Goal: Task Accomplishment & Management: Manage account settings

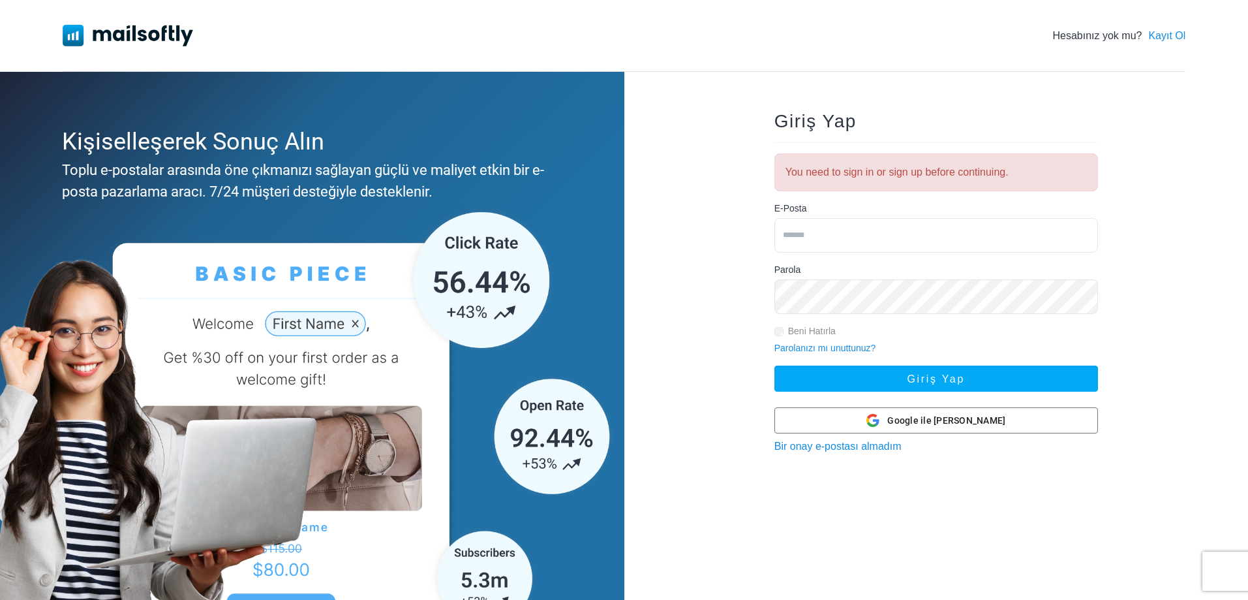
click at [846, 240] on input "email" at bounding box center [936, 235] width 324 height 35
type input "*"
type input "**********"
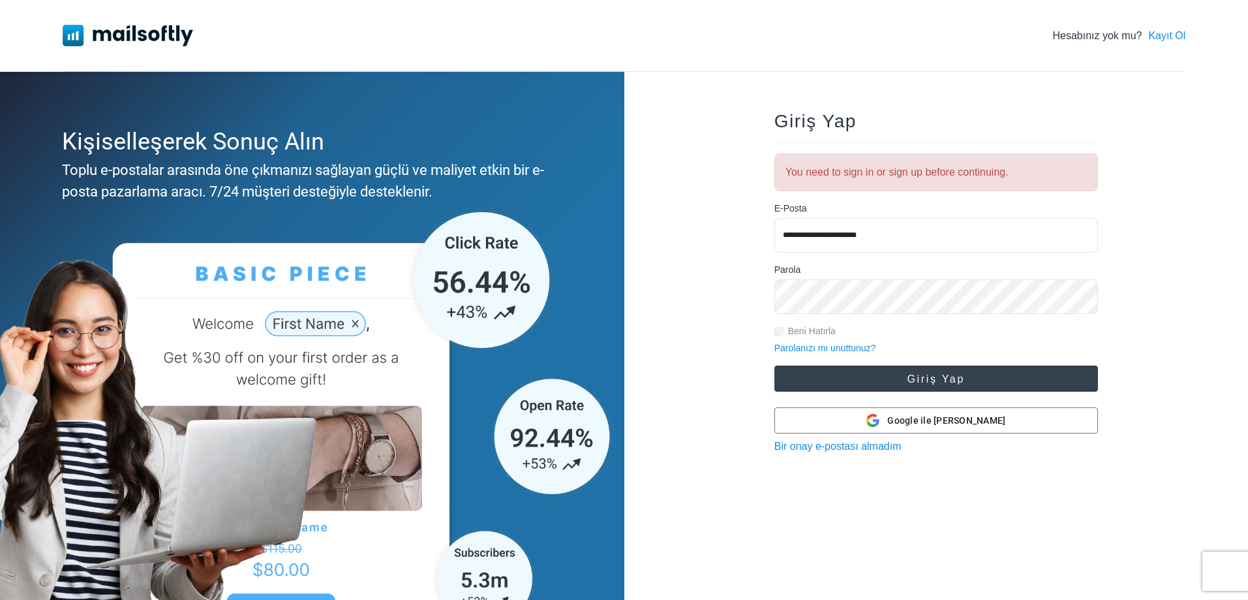
click at [943, 384] on button "Giriş Yap" at bounding box center [936, 378] width 324 height 26
click at [896, 373] on button "Giriş Yap" at bounding box center [936, 378] width 324 height 26
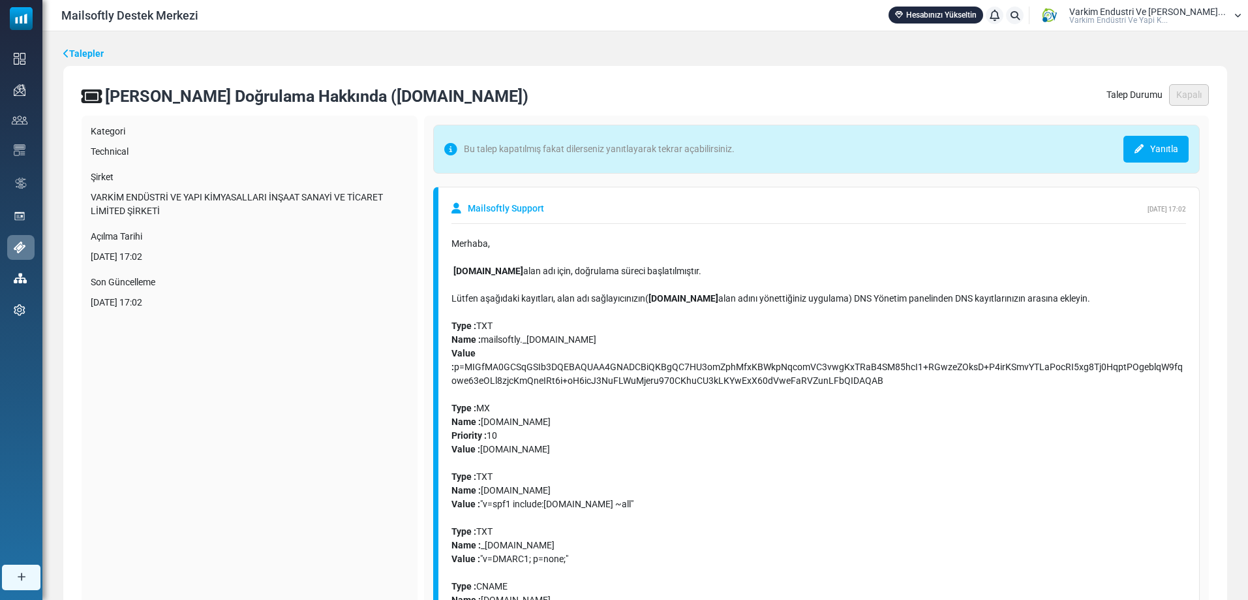
click at [1146, 3] on div "Mailsoftly Destek Merkezi Hesabınızı Yükseltin Bildirimler Varkim Endustri Ve Y…" at bounding box center [645, 15] width 1206 height 31
click at [1146, 7] on span "Varkim Endustri Ve [PERSON_NAME]..." at bounding box center [1147, 11] width 157 height 9
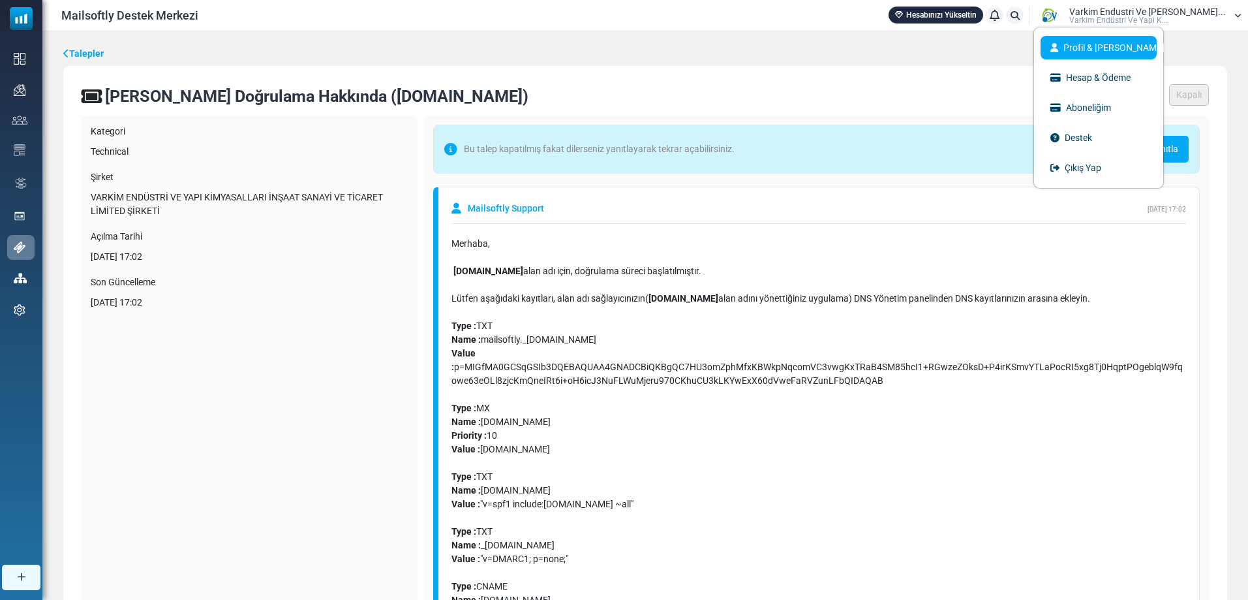
click at [1112, 41] on link "Profil & [PERSON_NAME]" at bounding box center [1099, 47] width 116 height 23
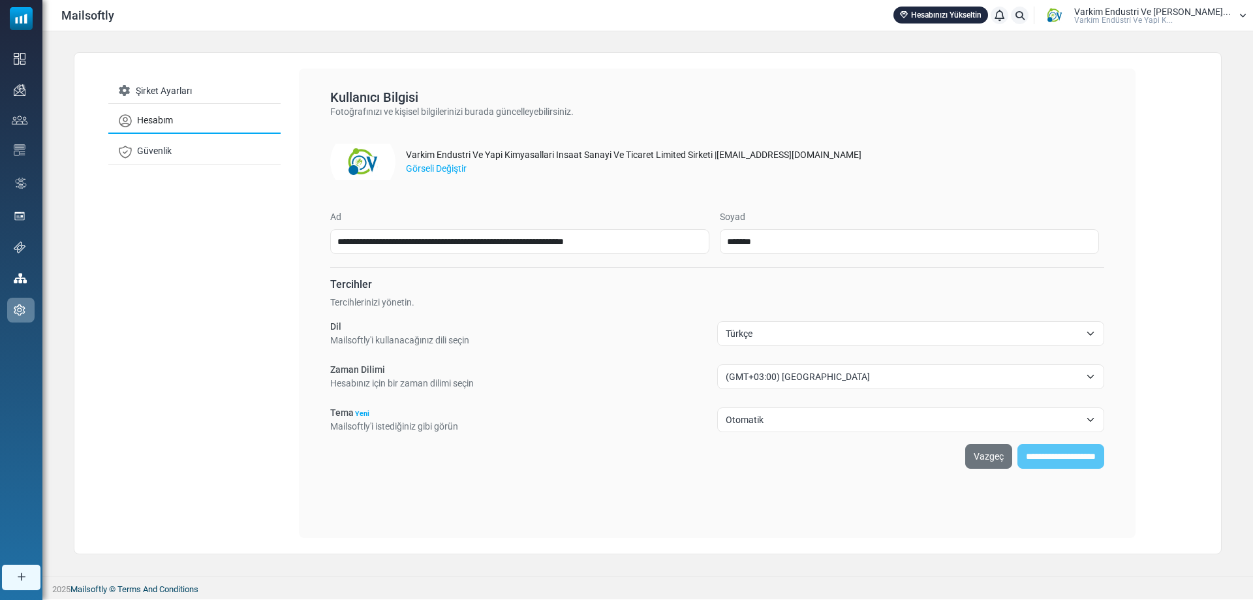
click at [1135, 21] on span "Varki̇m Endüstri̇ Ve Yapi K..." at bounding box center [1123, 20] width 99 height 8
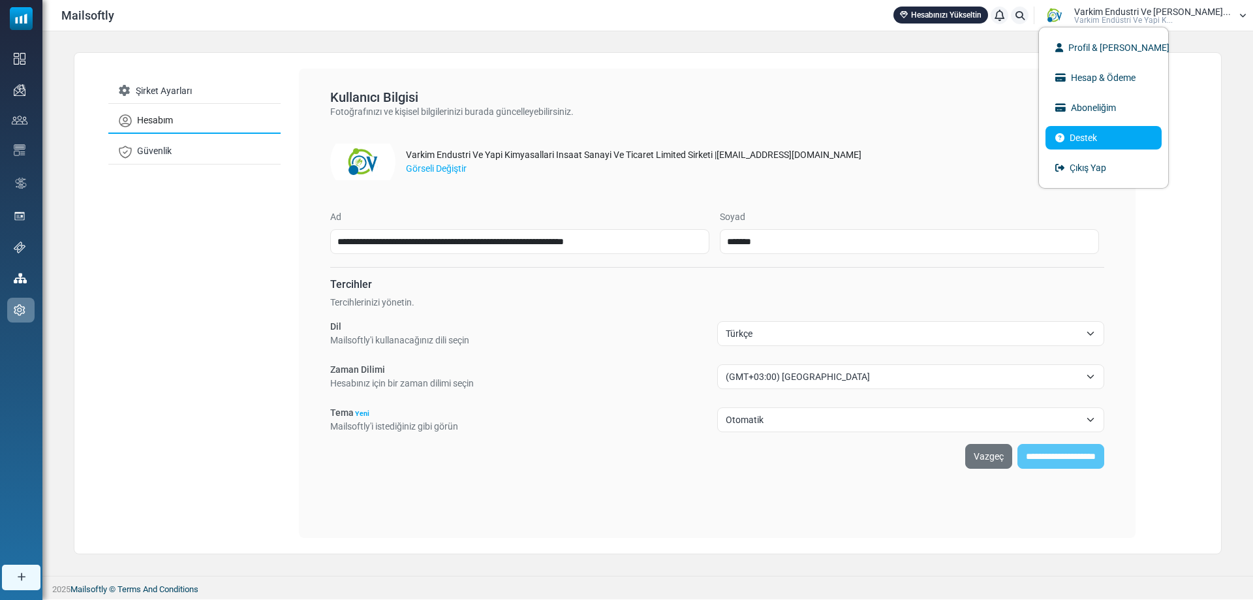
click at [1125, 140] on link "Destek" at bounding box center [1103, 137] width 116 height 23
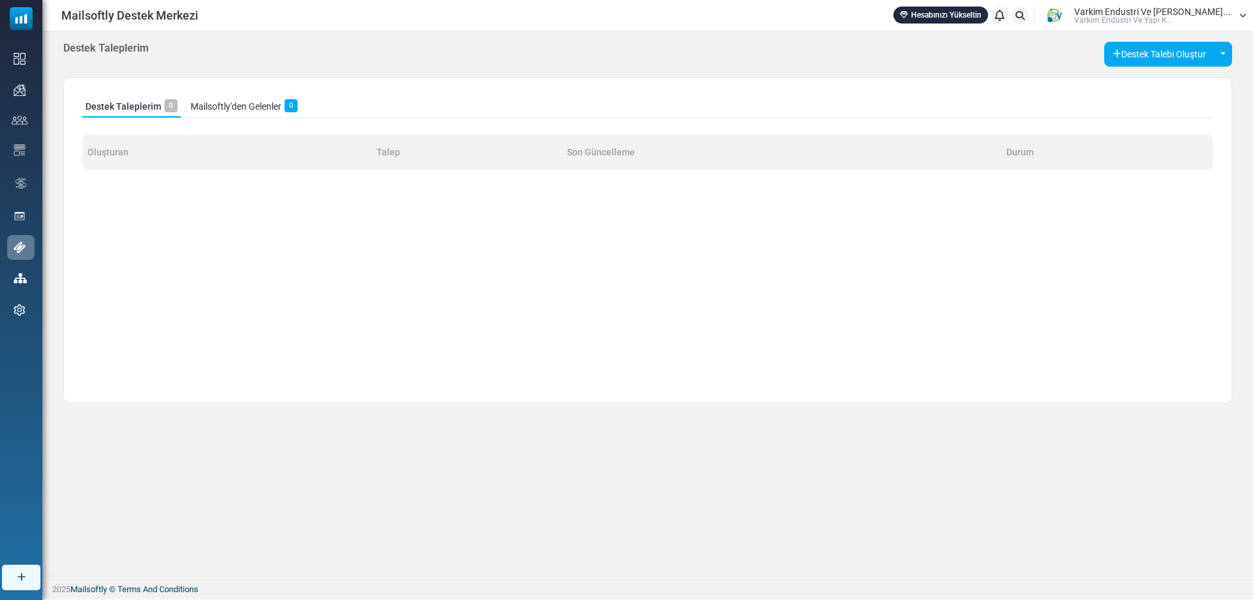
click at [1155, 26] on div "Mailsoftly Destek Merkezi Hesabınızı Yükseltin Bildirimler Varkim Endustri Ve Y…" at bounding box center [647, 15] width 1210 height 31
click at [1155, 22] on span "Varki̇m Endüstri̇ Ve Yapi K..." at bounding box center [1123, 20] width 99 height 8
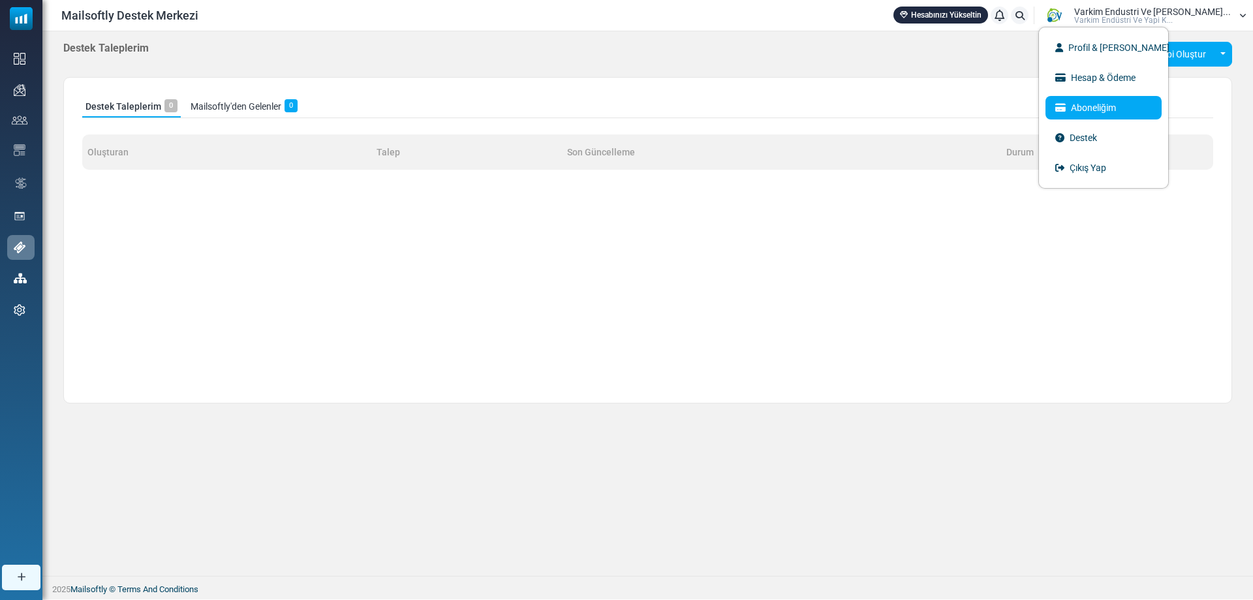
click at [1128, 104] on link "Aboneliğim" at bounding box center [1103, 107] width 116 height 23
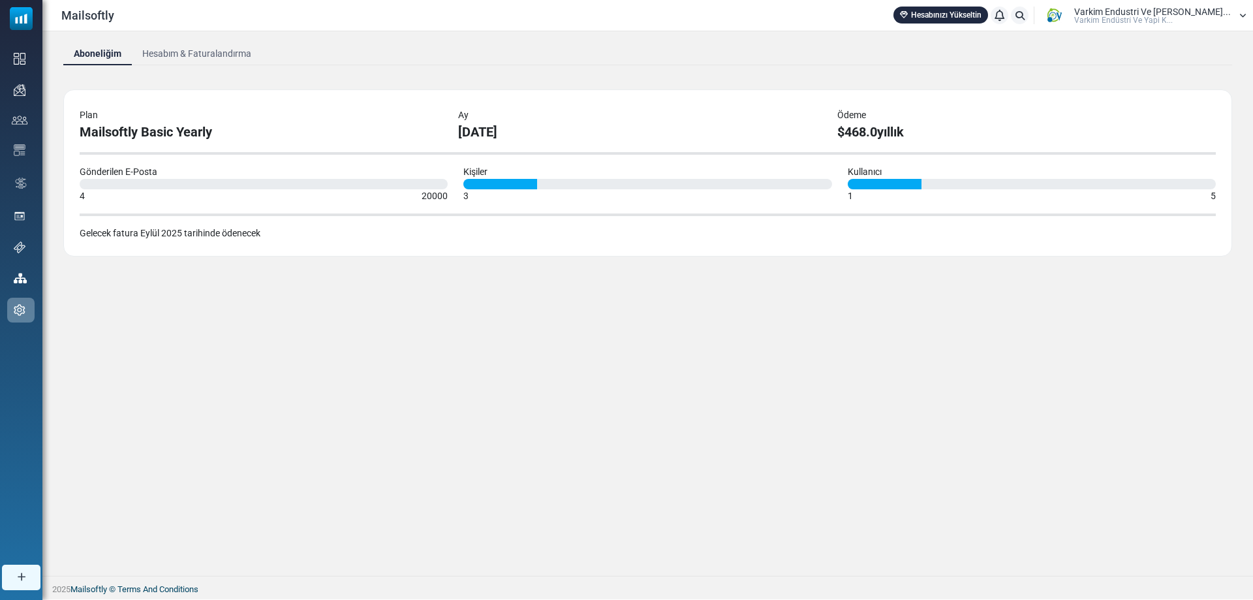
click at [1145, 13] on span "Varkim Endustri Ve [PERSON_NAME]..." at bounding box center [1152, 11] width 157 height 9
click at [1136, 52] on link "Profil & [PERSON_NAME]" at bounding box center [1103, 47] width 116 height 23
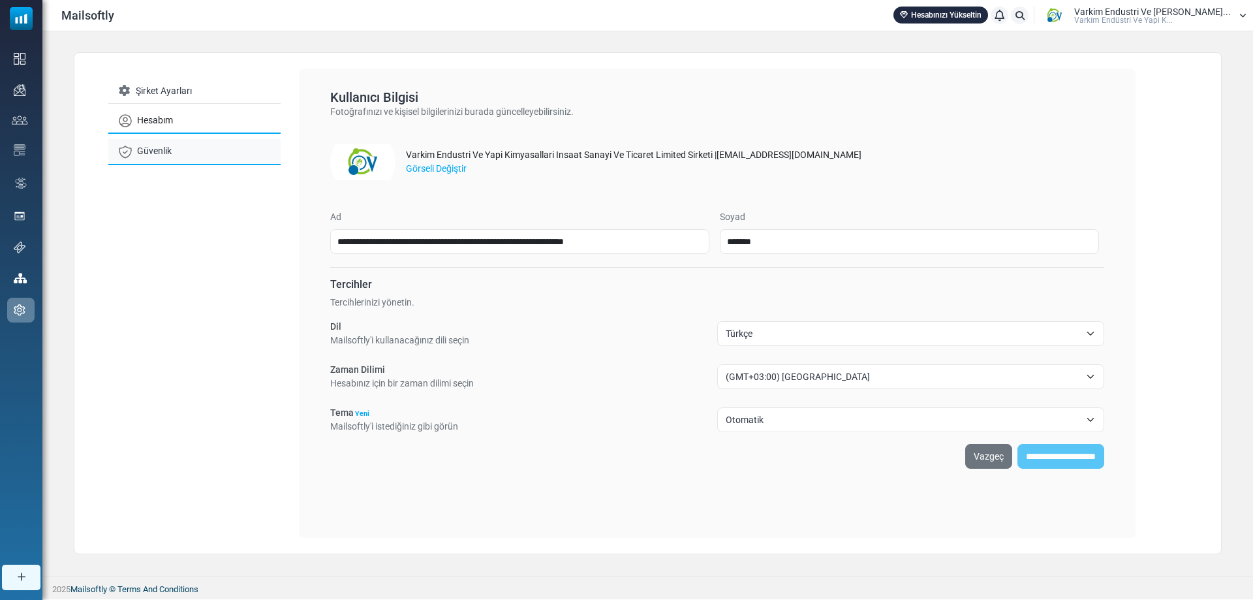
click at [142, 157] on link "Güvenlik" at bounding box center [194, 151] width 172 height 25
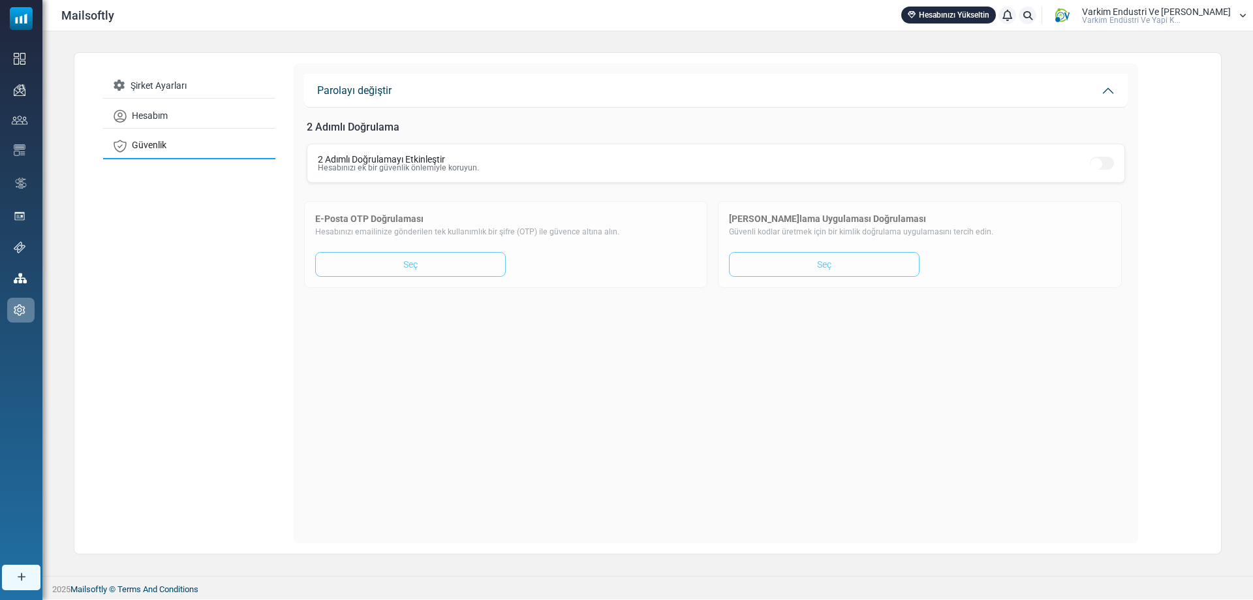
click at [423, 171] on p "Hesabınızı ek bir güvenlik önlemiyle koruyun." at bounding box center [398, 168] width 161 height 8
click at [356, 150] on div "2 Adımlı Doğrulamayı Etkinleştir Hesabınızı ek bir güvenlik önlemiyle koruyun." at bounding box center [716, 163] width 818 height 39
click at [365, 170] on p "Hesabınızı ek bir güvenlik önlemiyle koruyun." at bounding box center [398, 168] width 161 height 8
click at [396, 271] on link "Seç" at bounding box center [410, 264] width 191 height 25
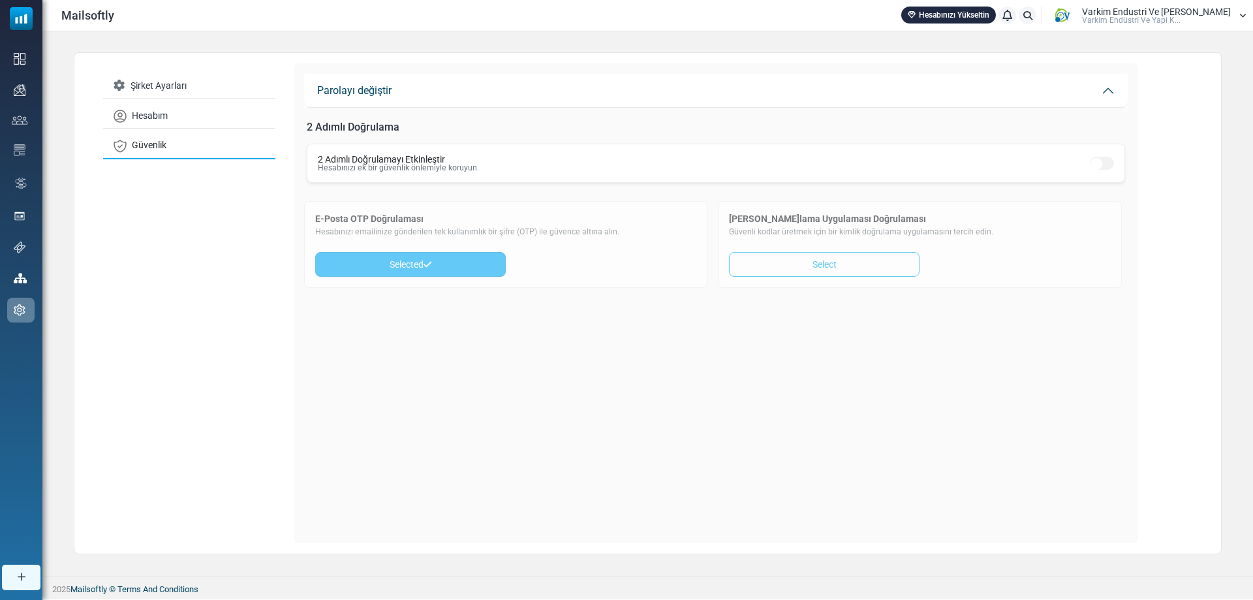
click at [476, 273] on link "Selected" at bounding box center [410, 264] width 191 height 25
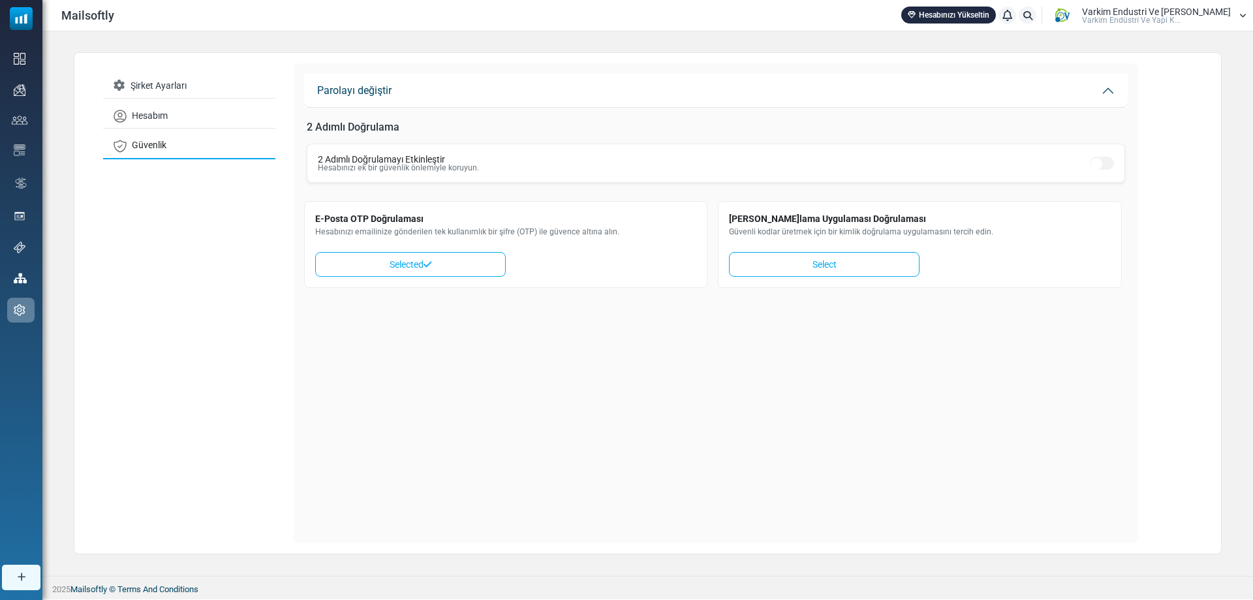
click at [425, 170] on p "Hesabınızı ek bir güvenlik önlemiyle koruyun." at bounding box center [398, 168] width 161 height 8
click at [427, 271] on link "Selected" at bounding box center [410, 264] width 191 height 25
click at [494, 228] on p "Hesabınızı emailinize gönderilen tek kullanımlık bir şifre (OTP) ile güvence al…" at bounding box center [505, 232] width 381 height 12
click at [549, 235] on p "Hesabınızı emailinize gönderilen tek kullanımlık bir şifre (OTP) ile güvence al…" at bounding box center [505, 232] width 381 height 12
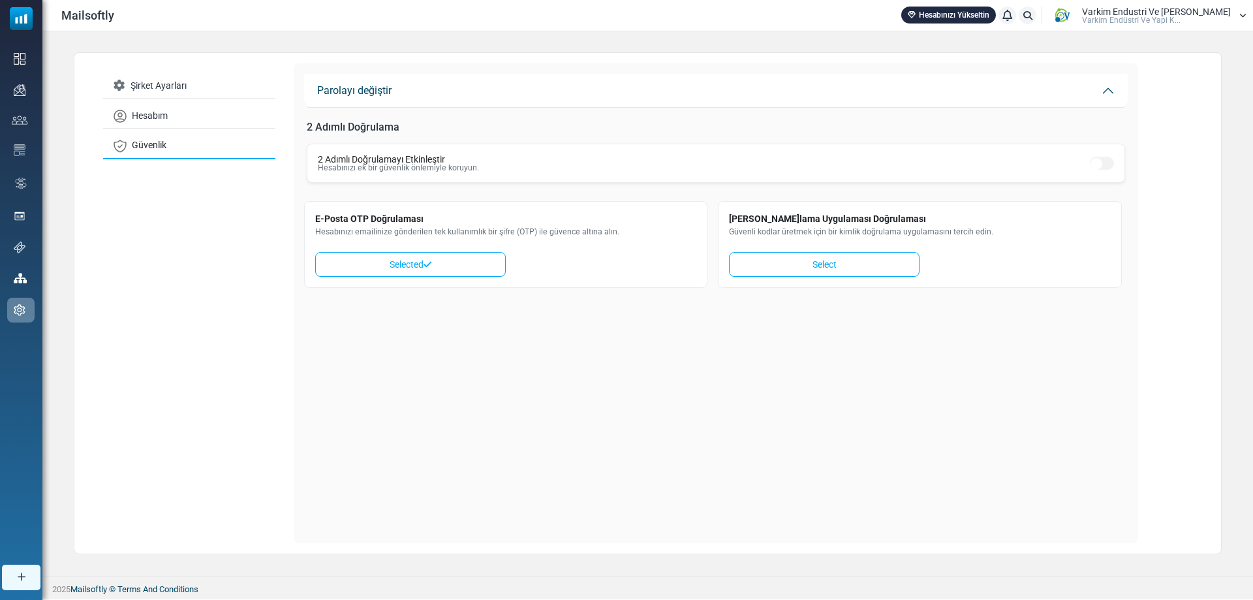
click at [455, 279] on div "E-Posta OTP Doğrulaması Hesabınızı emailinize gönderilen tek kullanımlık bir şi…" at bounding box center [505, 244] width 403 height 86
click at [450, 270] on link "Selected" at bounding box center [410, 264] width 191 height 25
click at [371, 151] on div "2 Adımlı Doğrulamayı Etkinleştir Hesabınızı ek bir güvenlik önlemiyle koruyun." at bounding box center [716, 163] width 818 height 39
click at [367, 167] on p "Hesabınızı ek bir güvenlik önlemiyle koruyun." at bounding box center [398, 168] width 161 height 8
click at [801, 270] on link "Select" at bounding box center [824, 264] width 191 height 25
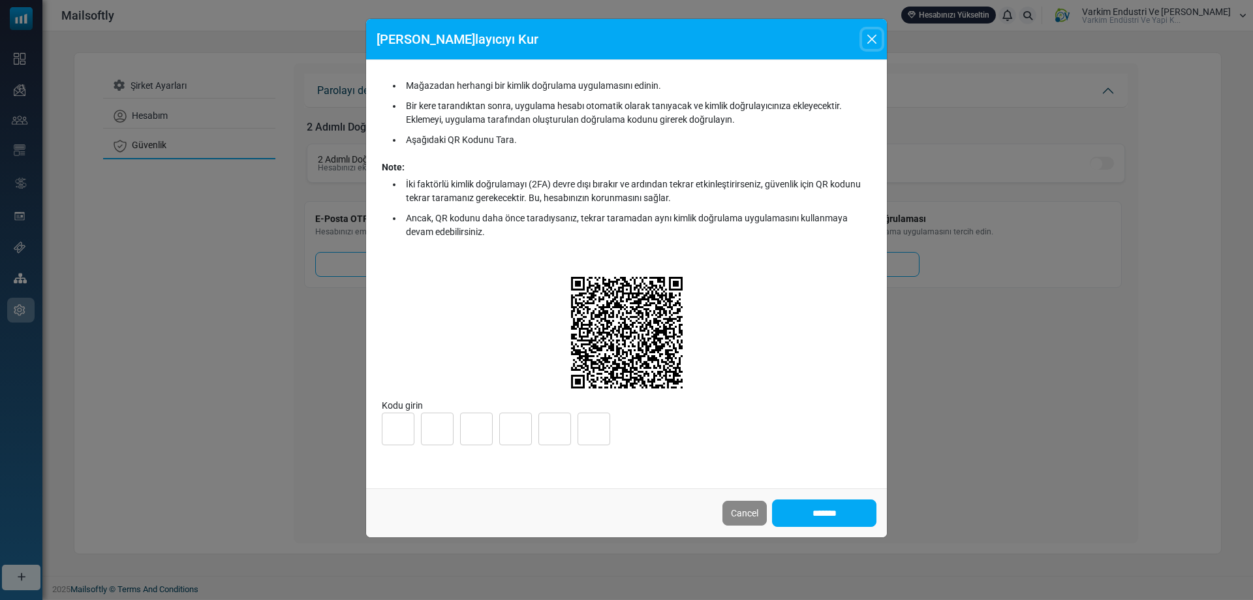
click at [868, 35] on button "Close" at bounding box center [872, 39] width 20 height 20
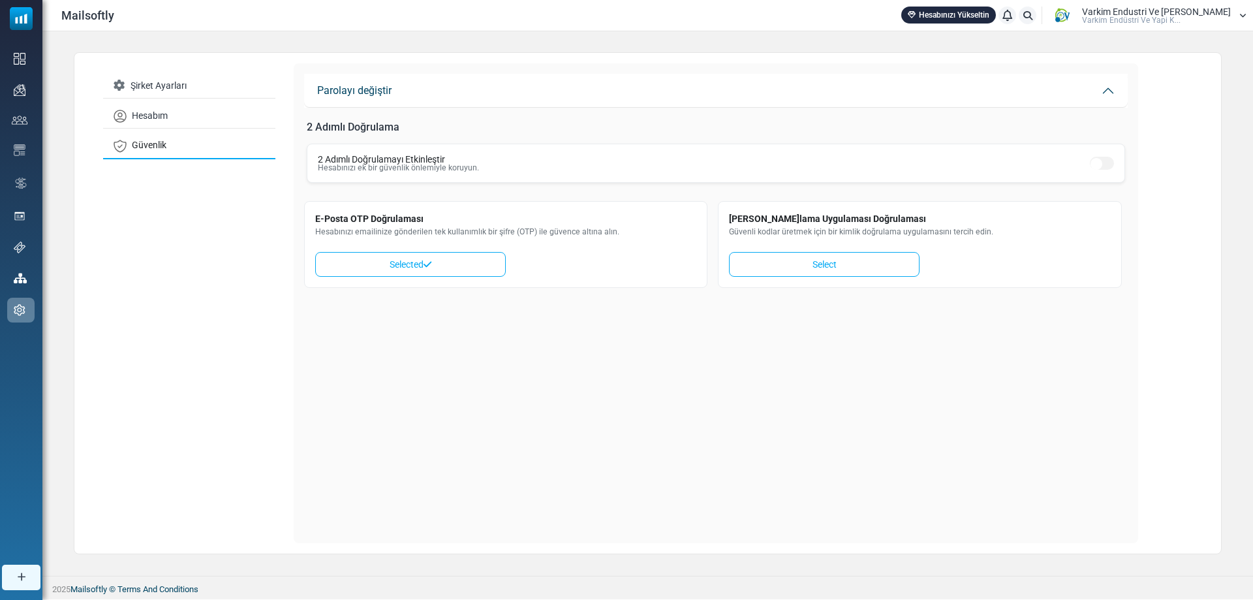
click at [393, 166] on p "Hesabınızı ek bir güvenlik önlemiyle koruyun." at bounding box center [398, 168] width 161 height 8
click at [813, 268] on link "Select" at bounding box center [824, 264] width 191 height 25
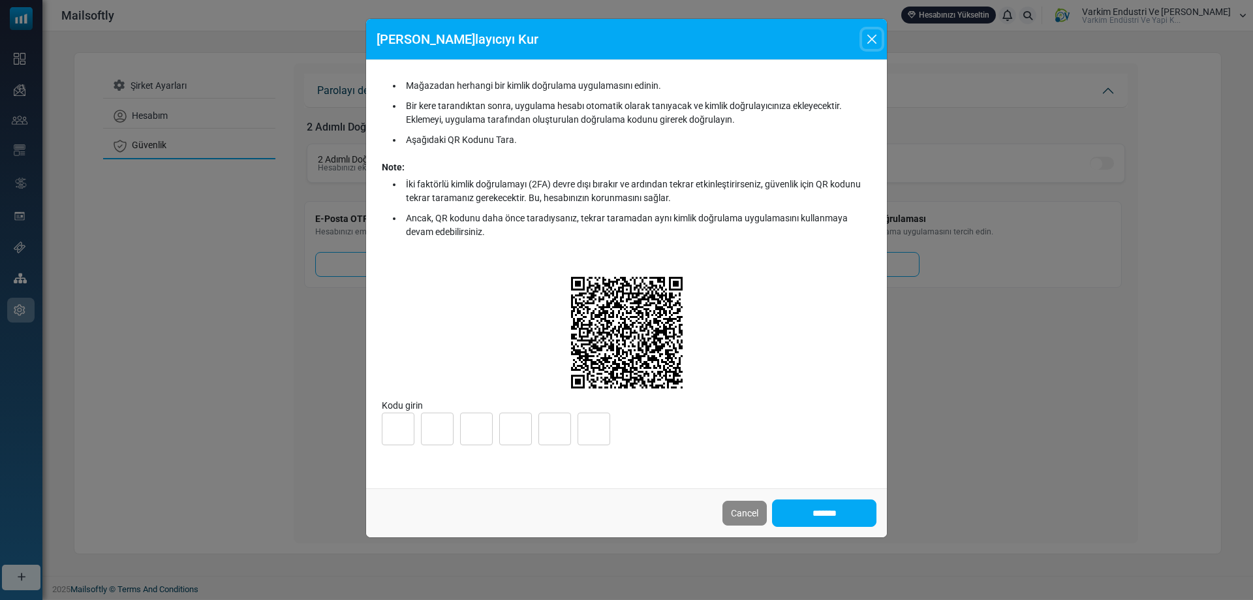
click at [873, 39] on button "Close" at bounding box center [872, 39] width 20 height 20
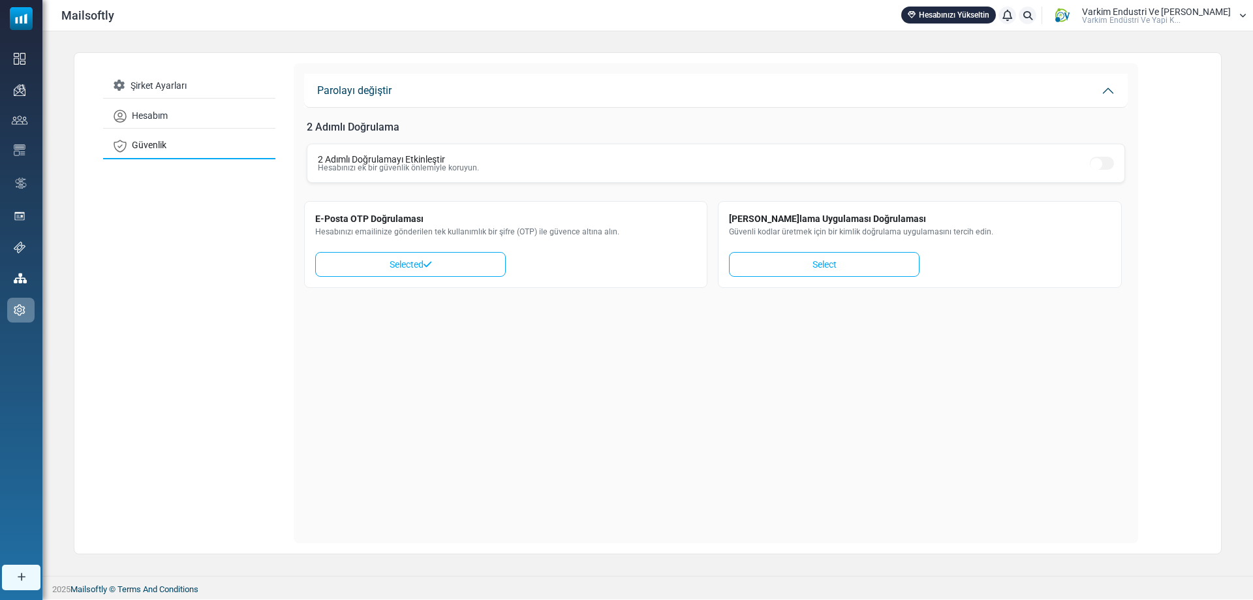
click at [1119, 16] on span "Varki̇m Endüstri̇ Ve Yapi K..." at bounding box center [1131, 20] width 99 height 8
click at [1071, 47] on icon at bounding box center [1067, 47] width 8 height 9
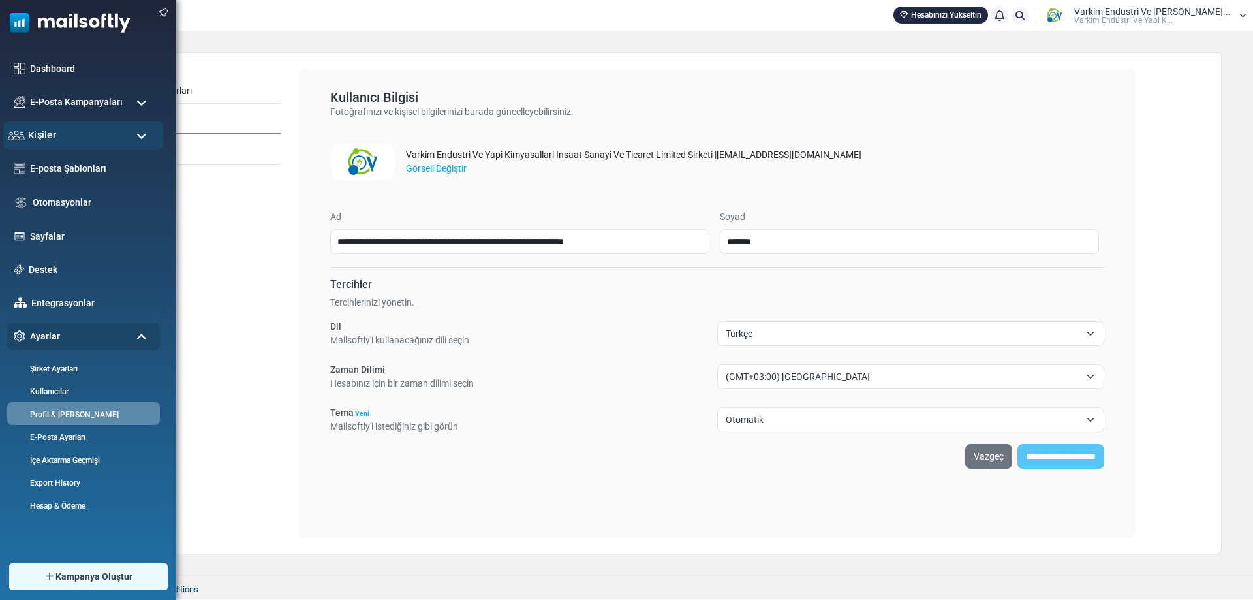
click at [54, 140] on span "Kişiler" at bounding box center [42, 135] width 28 height 14
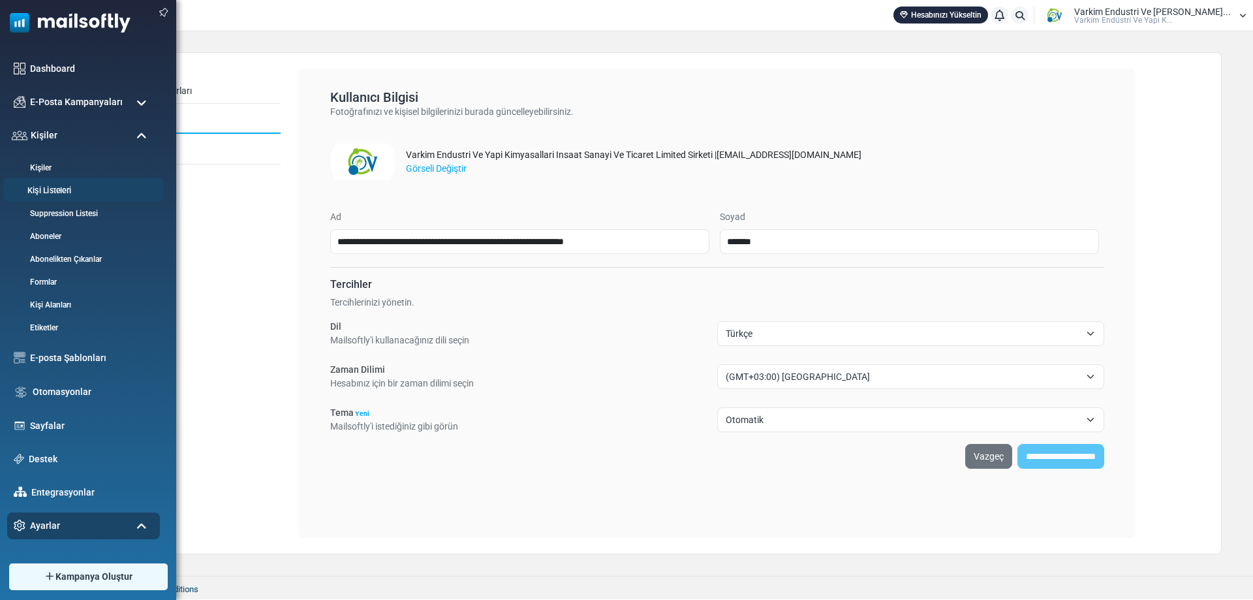
click at [61, 196] on link "Kişi Listeleri" at bounding box center [81, 191] width 157 height 12
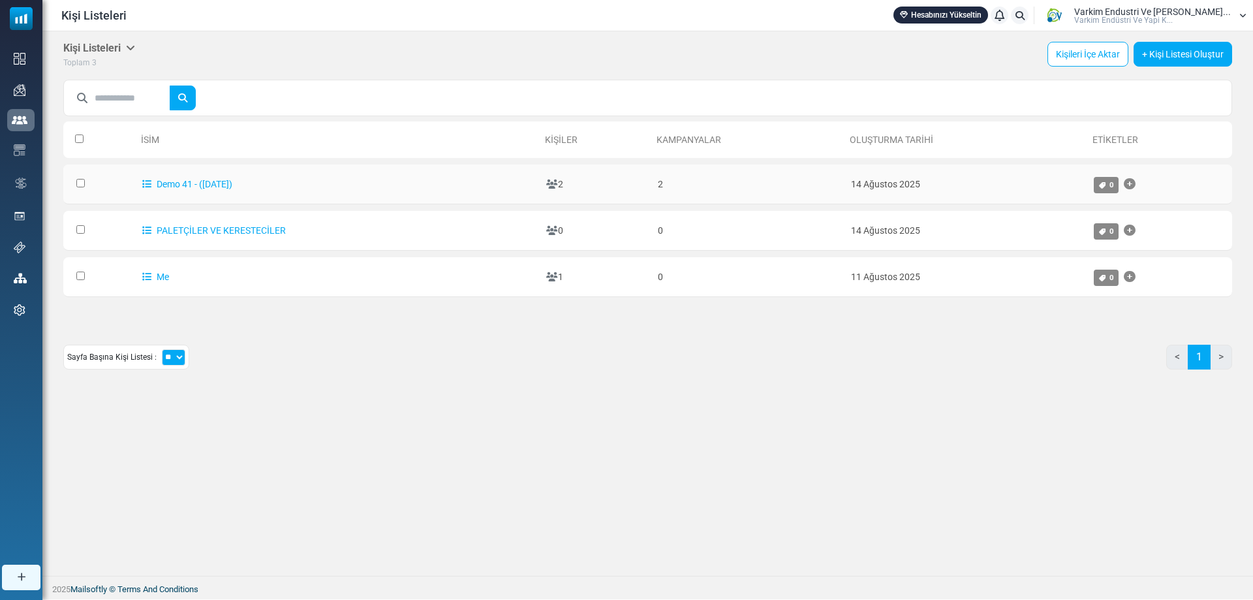
click at [558, 186] on icon at bounding box center [552, 183] width 12 height 9
click at [563, 181] on td "2" at bounding box center [595, 184] width 111 height 40
click at [563, 183] on td "2" at bounding box center [595, 184] width 111 height 40
click at [196, 181] on link "Demo 41 - ([DATE])" at bounding box center [187, 184] width 90 height 10
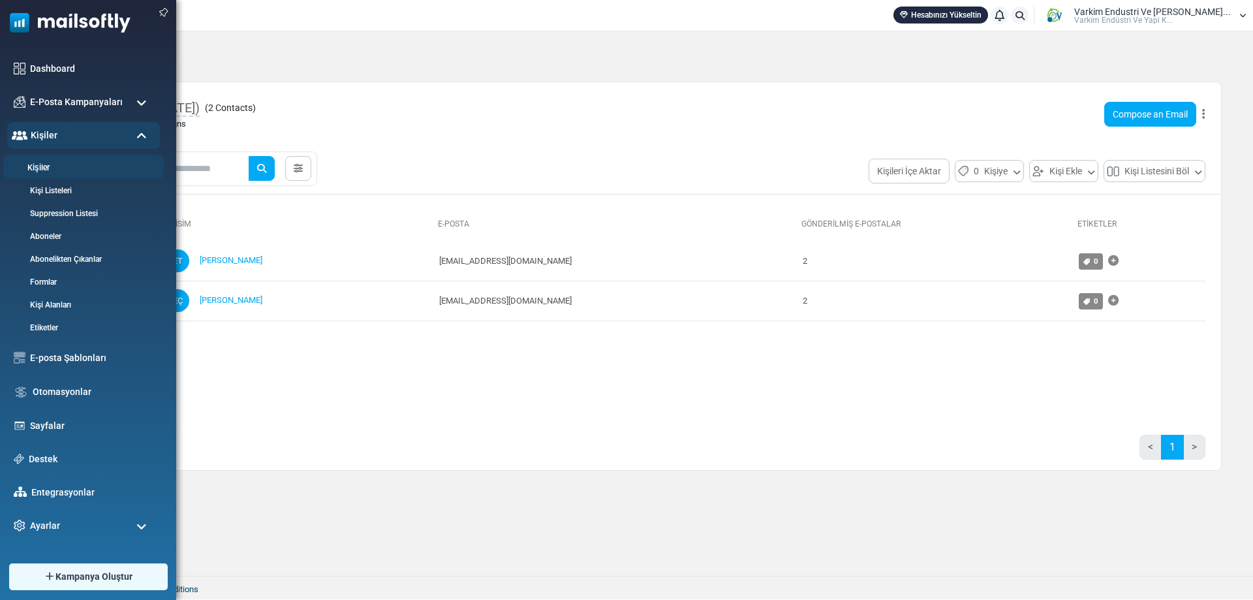
click at [56, 168] on link "Kişiler" at bounding box center [81, 168] width 157 height 12
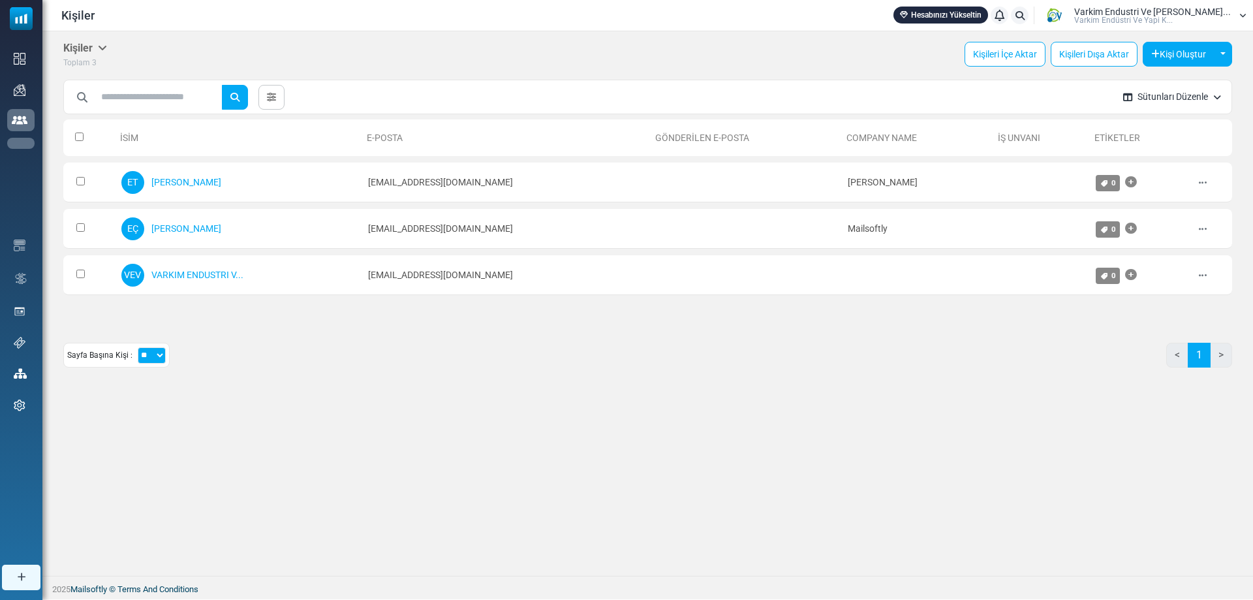
click at [0, 0] on link "Kişi Listeleri" at bounding box center [0, 0] width 0 height 0
